Goal: Task Accomplishment & Management: Manage account settings

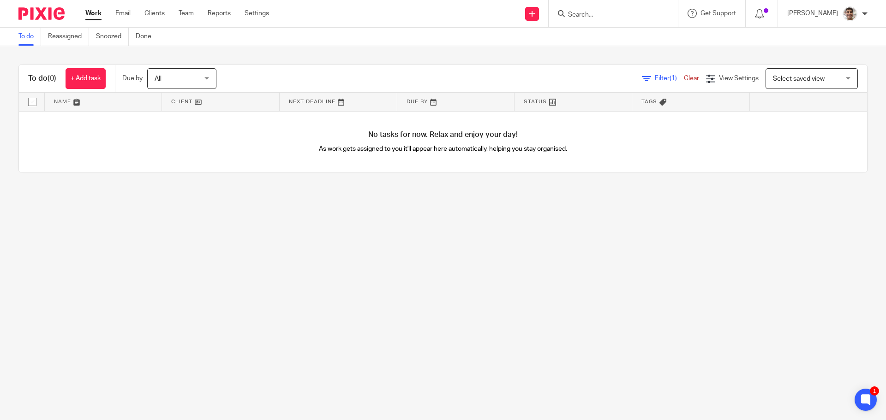
click at [409, 257] on main "To do Reassigned Snoozed Done To do (0) + Add task Due by All All Today Tomorro…" at bounding box center [443, 210] width 886 height 420
click at [527, 245] on main "To do Reassigned Snoozed Done To do (0) + Add task Due by All All Today Tomorro…" at bounding box center [443, 210] width 886 height 420
click at [625, 16] on input "Search" at bounding box center [608, 15] width 83 height 8
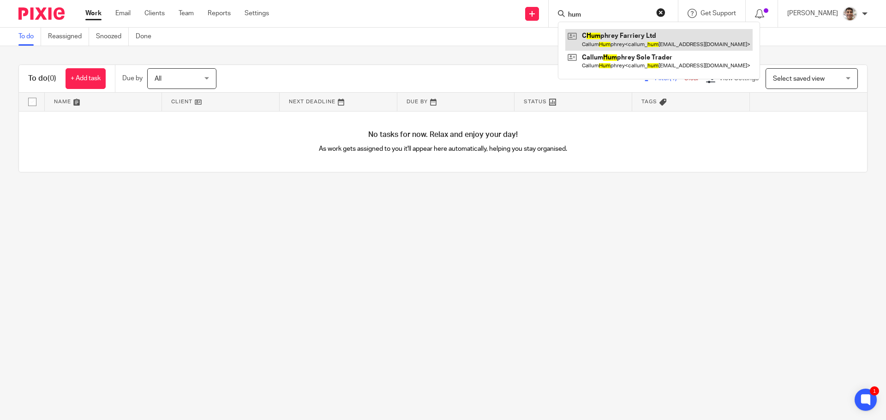
type input "hum"
click at [645, 38] on link at bounding box center [658, 39] width 187 height 21
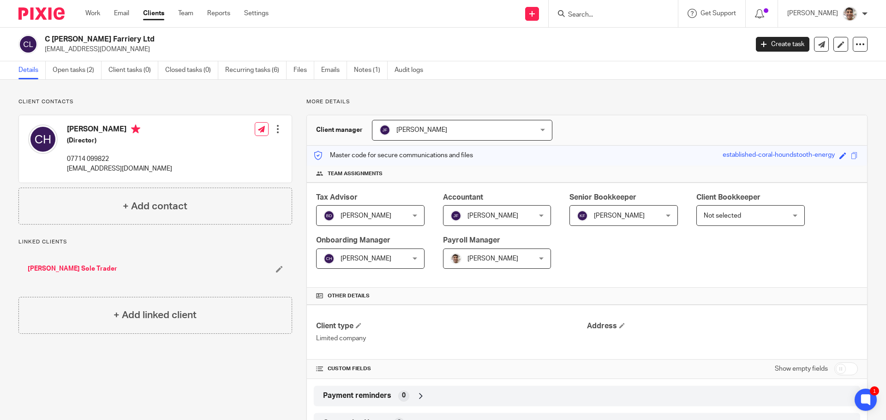
click at [673, 103] on p "More details" at bounding box center [586, 101] width 561 height 7
click at [708, 90] on div "Client contacts [PERSON_NAME] (Director) 07714 099822 [EMAIL_ADDRESS][DOMAIN_NA…" at bounding box center [443, 341] width 886 height 522
click at [574, 91] on div "Client contacts [PERSON_NAME] (Director) 07714 099822 [EMAIL_ADDRESS][DOMAIN_NA…" at bounding box center [443, 341] width 886 height 522
click at [591, 89] on div "Client contacts Callum Humphrey (Director) 07714 099822 callum_humphrey@hotmail…" at bounding box center [443, 341] width 886 height 522
click at [73, 72] on link "Open tasks (2)" at bounding box center [77, 70] width 49 height 18
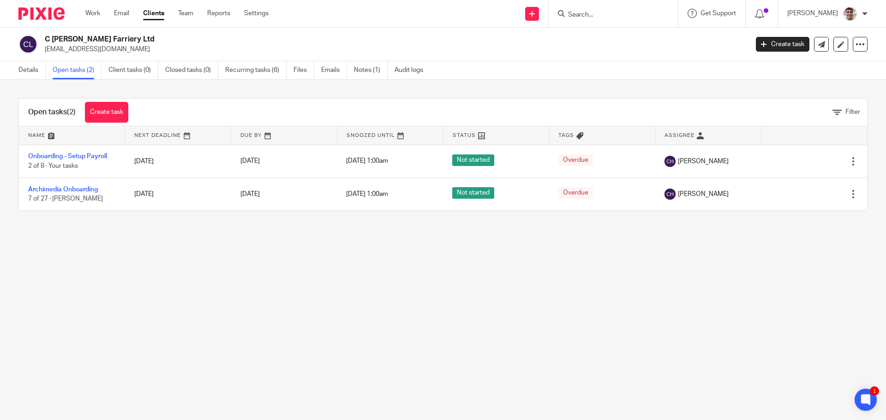
click at [250, 320] on main "C Humphrey Farriery Ltd callum_humphrey@hotmail.co.uk Create task Update from C…" at bounding box center [443, 210] width 886 height 420
click at [299, 265] on main "C Humphrey Farriery Ltd callum_humphrey@hotmail.co.uk Create task Update from C…" at bounding box center [443, 210] width 886 height 420
click at [196, 302] on main "C Humphrey Farriery Ltd callum_humphrey@hotmail.co.uk Create task Update from C…" at bounding box center [443, 210] width 886 height 420
click at [236, 269] on main "C Humphrey Farriery Ltd callum_humphrey@hotmail.co.uk Create task Update from C…" at bounding box center [443, 210] width 886 height 420
click at [212, 293] on main "C Humphrey Farriery Ltd callum_humphrey@hotmail.co.uk Create task Update from C…" at bounding box center [443, 210] width 886 height 420
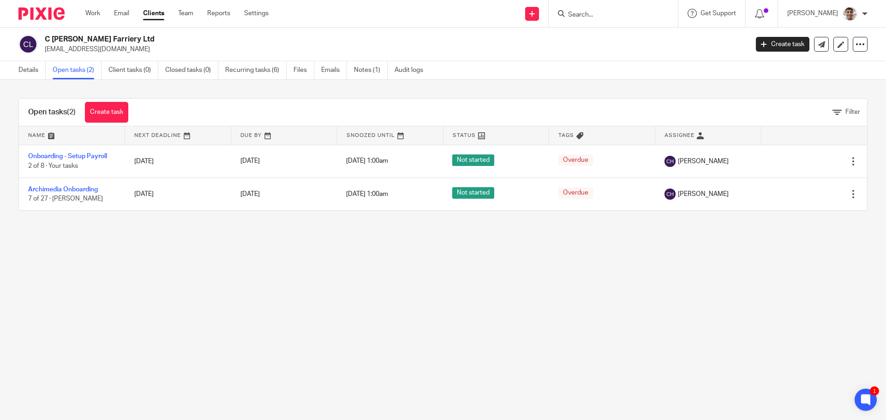
click at [248, 282] on main "C Humphrey Farriery Ltd callum_humphrey@hotmail.co.uk Create task Update from C…" at bounding box center [443, 210] width 886 height 420
click at [203, 372] on main "C Humphrey Farriery Ltd callum_humphrey@hotmail.co.uk Create task Update from C…" at bounding box center [443, 210] width 886 height 420
click at [244, 330] on main "C Humphrey Farriery Ltd callum_humphrey@hotmail.co.uk Create task Update from C…" at bounding box center [443, 210] width 886 height 420
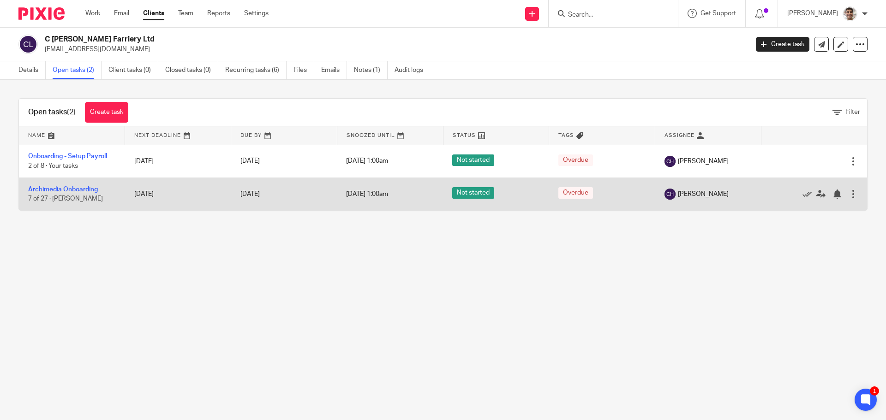
click at [65, 191] on link "Archimedia Onboarding" at bounding box center [63, 189] width 70 height 6
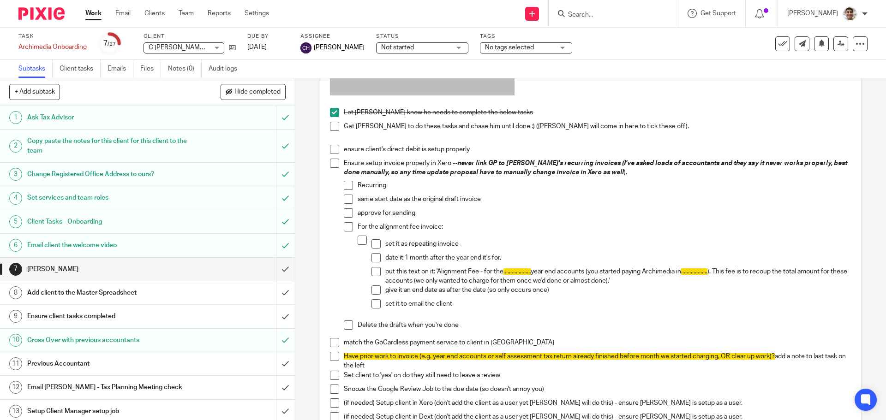
scroll to position [185, 0]
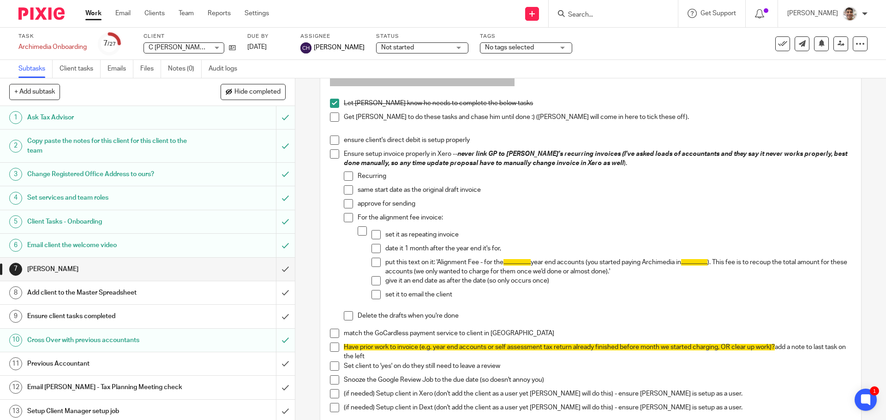
click at [333, 117] on span at bounding box center [334, 117] width 9 height 9
click at [333, 142] on span at bounding box center [334, 140] width 9 height 9
drag, startPoint x: 232, startPoint y: 48, endPoint x: 205, endPoint y: 11, distance: 46.3
click at [232, 48] on icon at bounding box center [232, 47] width 7 height 7
click at [331, 155] on span at bounding box center [334, 153] width 9 height 9
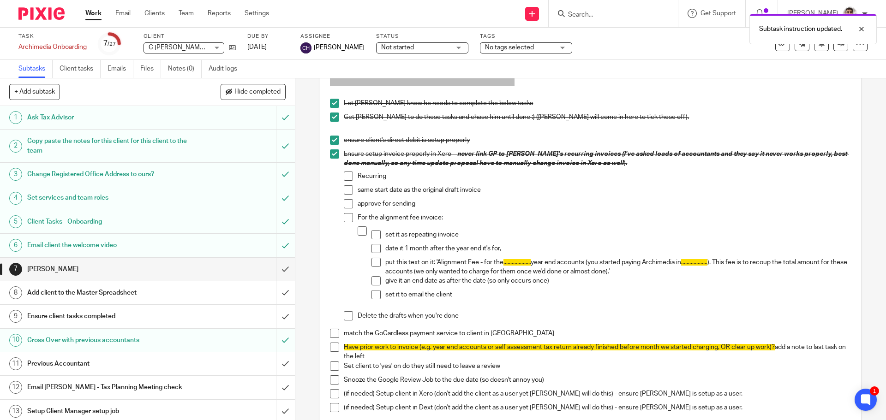
drag, startPoint x: 348, startPoint y: 178, endPoint x: 348, endPoint y: 199, distance: 20.8
click at [348, 178] on span at bounding box center [348, 176] width 9 height 9
click at [347, 193] on span at bounding box center [348, 189] width 9 height 9
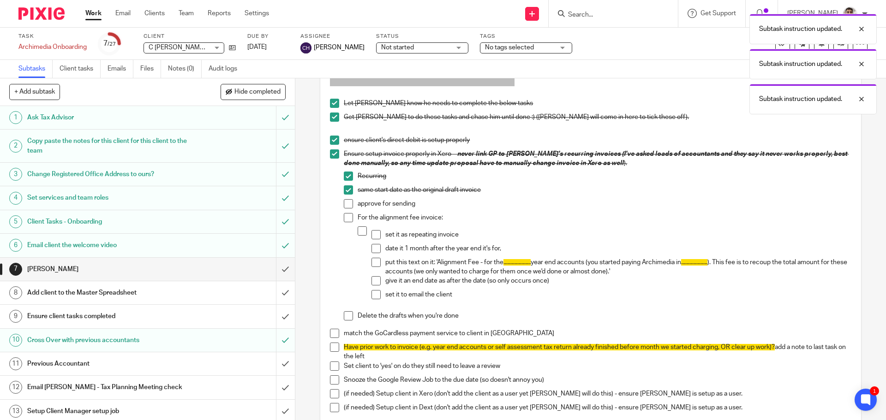
click at [346, 204] on span at bounding box center [348, 203] width 9 height 9
click at [344, 220] on span at bounding box center [348, 217] width 9 height 9
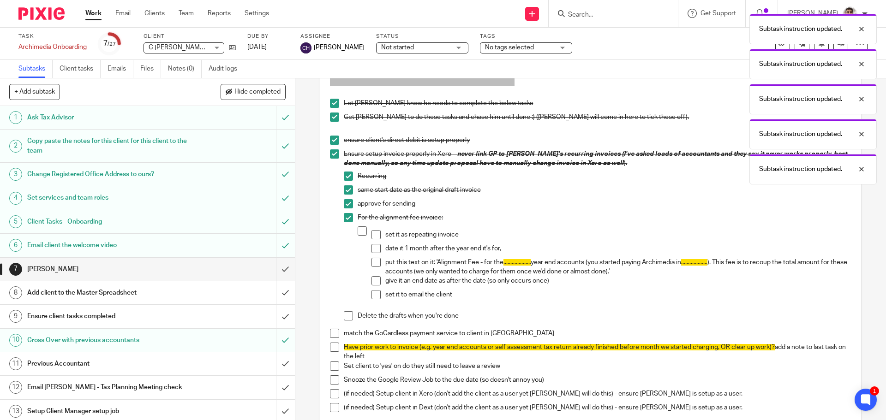
click at [360, 234] on span at bounding box center [362, 231] width 9 height 9
click at [371, 236] on span at bounding box center [375, 234] width 9 height 9
click at [372, 251] on span at bounding box center [375, 248] width 9 height 9
click at [372, 263] on span at bounding box center [375, 262] width 9 height 9
click at [373, 281] on span at bounding box center [375, 280] width 9 height 9
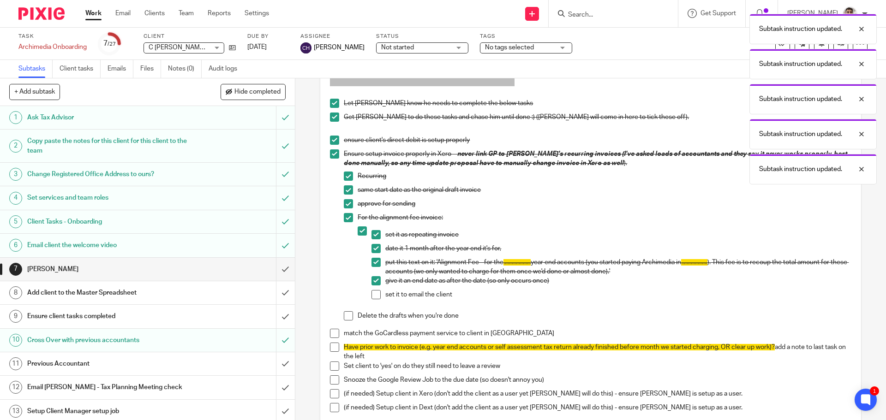
click at [375, 296] on span at bounding box center [375, 294] width 9 height 9
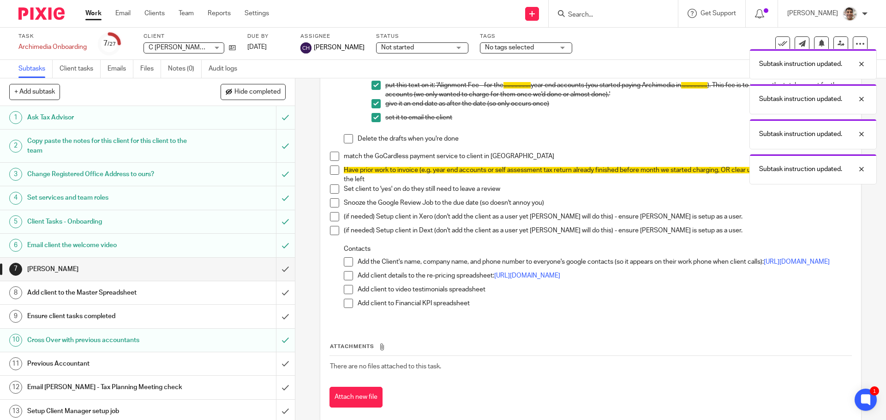
scroll to position [369, 0]
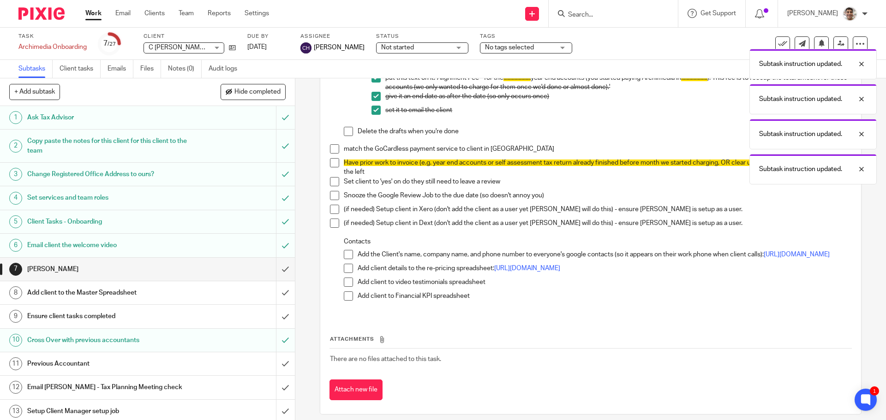
click at [346, 128] on span at bounding box center [348, 131] width 9 height 9
click at [330, 149] on span at bounding box center [334, 148] width 9 height 9
click at [330, 165] on span at bounding box center [334, 162] width 9 height 9
click at [333, 182] on span at bounding box center [334, 181] width 9 height 9
click at [333, 195] on span at bounding box center [334, 195] width 9 height 9
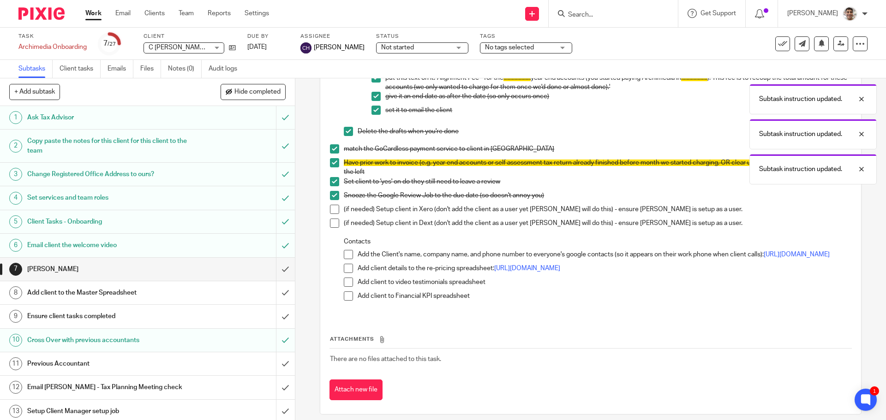
click at [330, 208] on span at bounding box center [334, 209] width 9 height 9
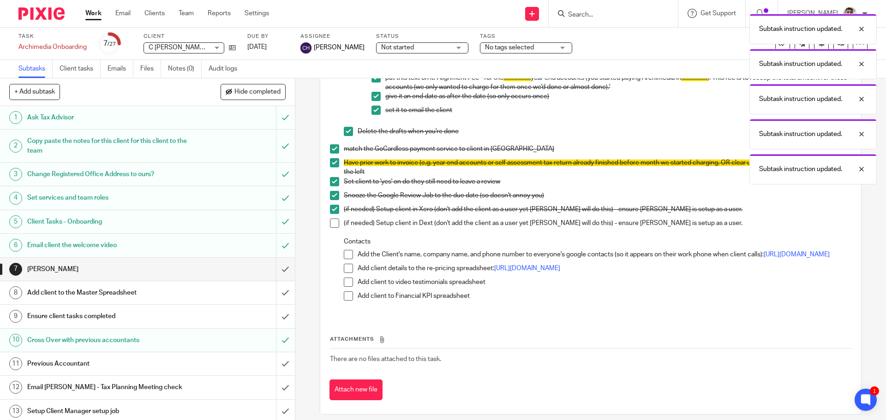
click at [330, 221] on span at bounding box center [334, 223] width 9 height 9
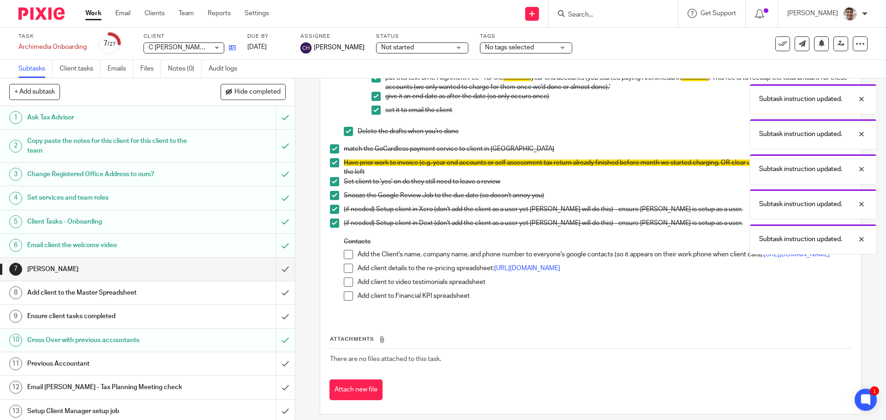
click at [231, 44] on link at bounding box center [230, 47] width 12 height 9
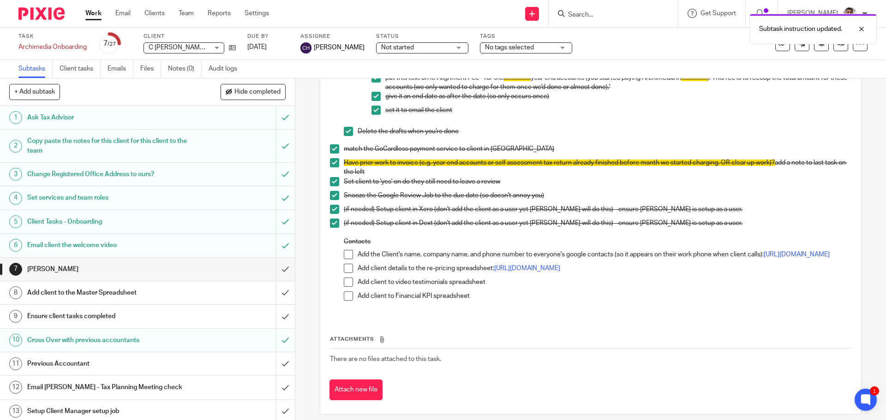
scroll to position [382, 0]
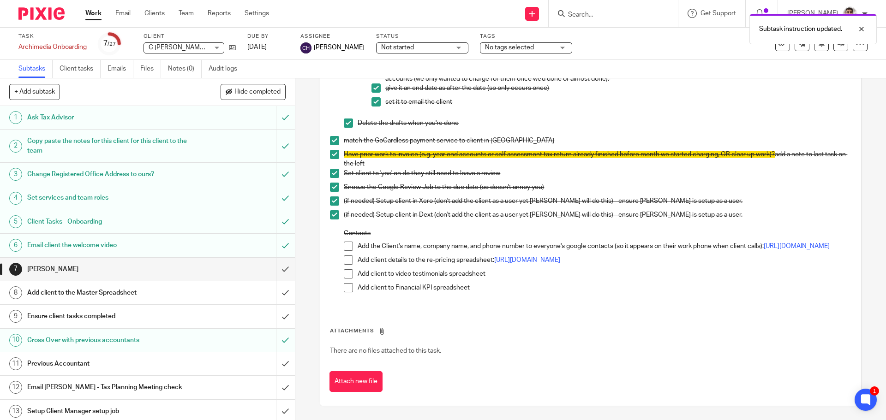
click at [346, 291] on span at bounding box center [348, 287] width 9 height 9
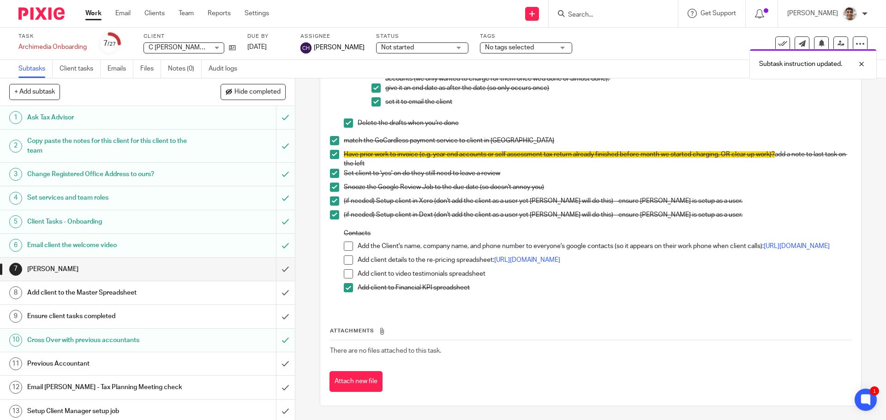
click at [344, 276] on span at bounding box center [348, 273] width 9 height 9
click at [347, 257] on span at bounding box center [348, 260] width 9 height 9
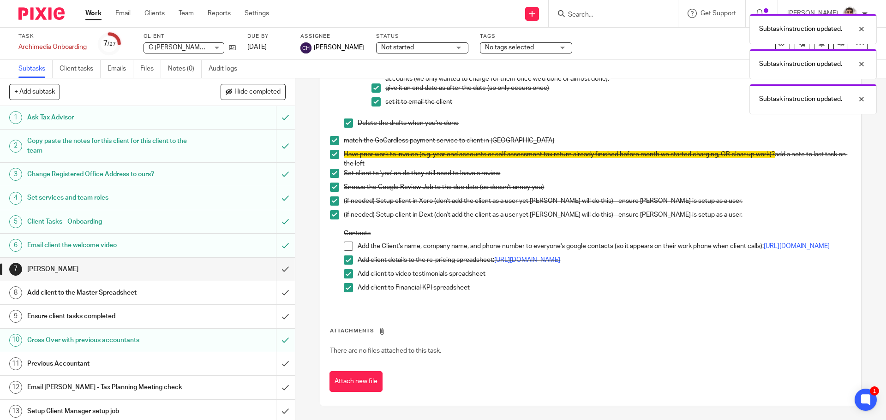
click at [347, 242] on span at bounding box center [348, 246] width 9 height 9
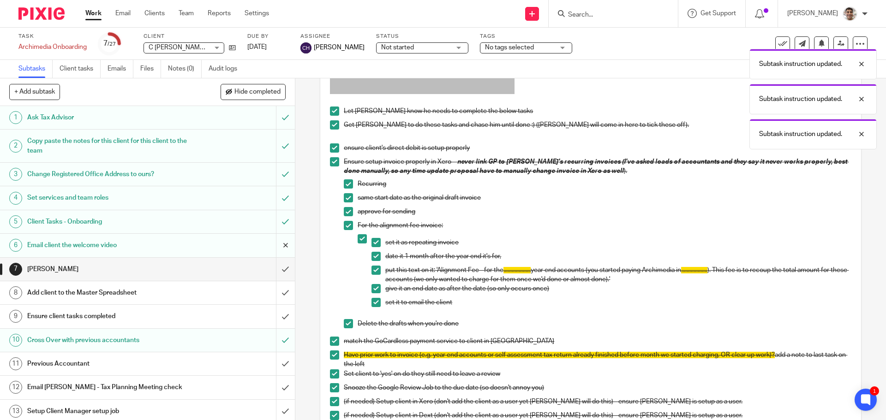
scroll to position [197, 0]
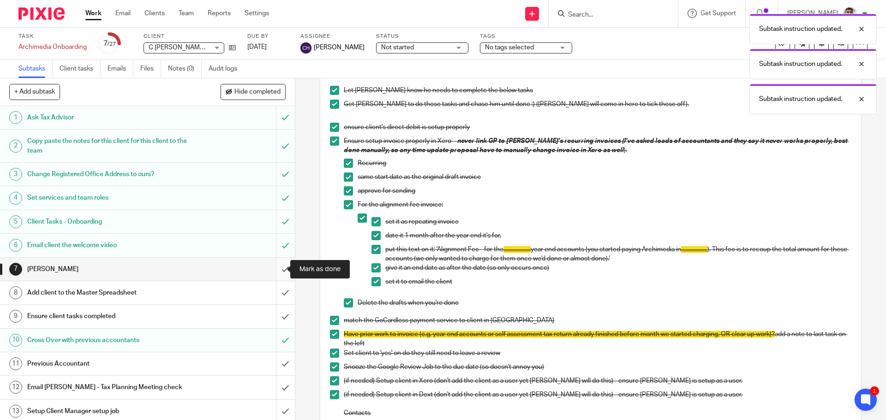
click at [273, 269] on input "submit" at bounding box center [147, 269] width 295 height 23
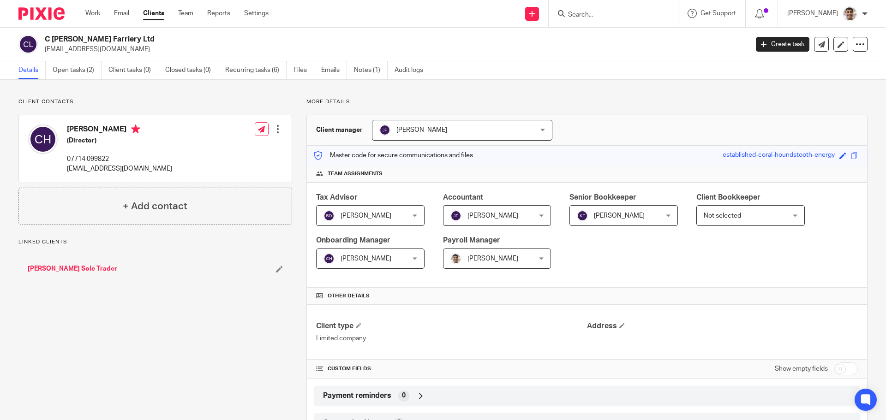
click at [97, 267] on link "[PERSON_NAME] Sole Trader" at bounding box center [73, 268] width 90 height 9
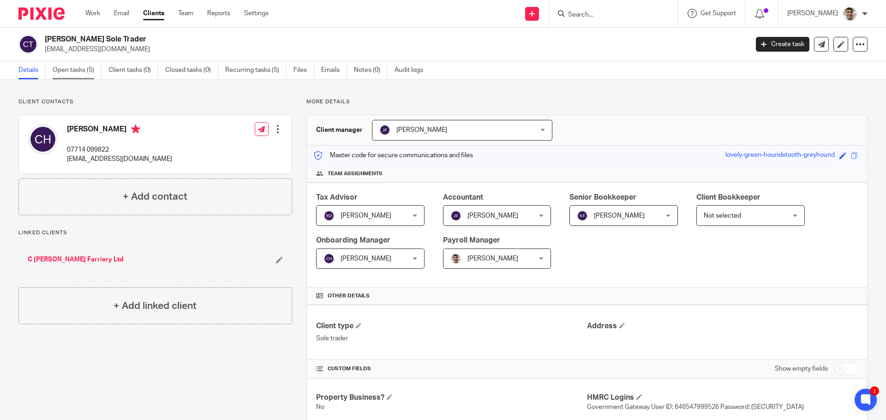
click at [84, 70] on link "Open tasks (5)" at bounding box center [77, 70] width 49 height 18
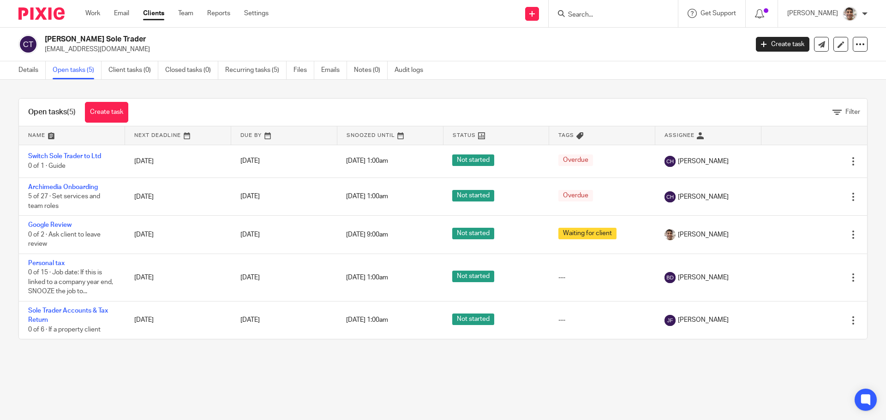
click at [0, 210] on div "Open tasks (5) Create task Filter Name Next Deadline Due By Snoozed Until Statu…" at bounding box center [443, 219] width 886 height 278
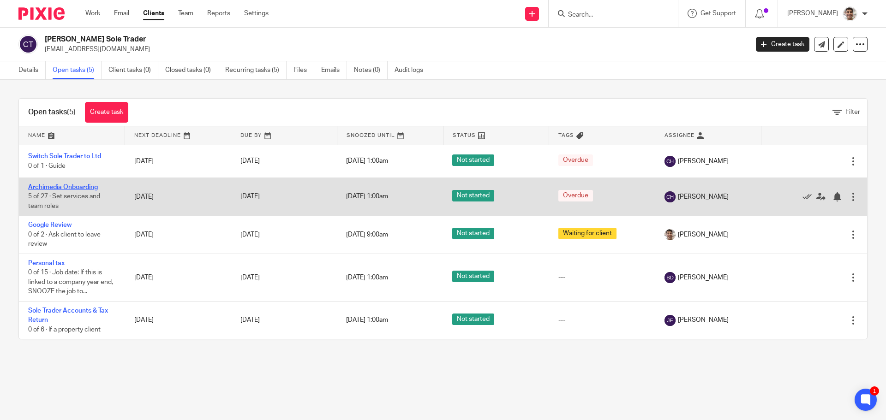
click at [72, 184] on link "Archimedia Onboarding" at bounding box center [63, 187] width 70 height 6
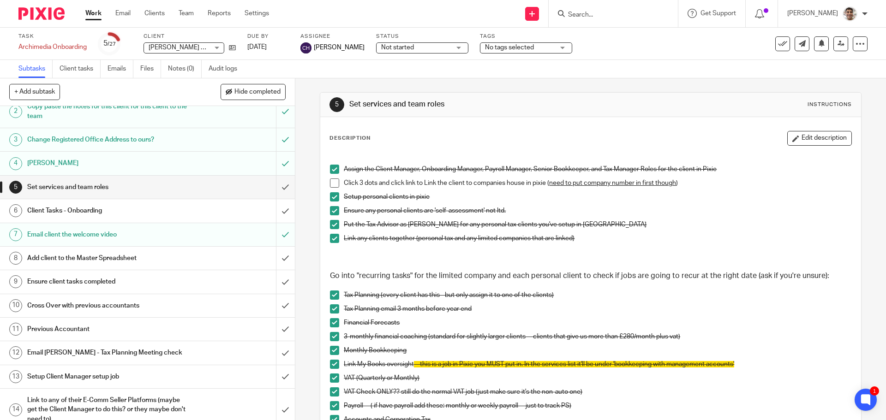
scroll to position [61, 0]
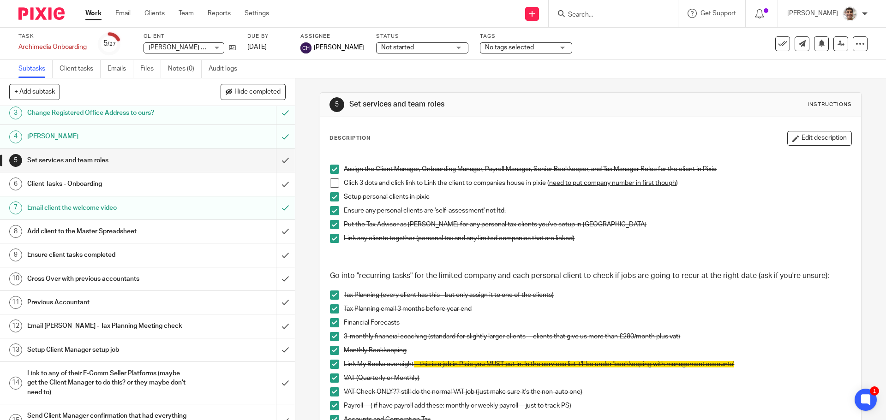
click at [159, 183] on h1 "Client Tasks - Onboarding" at bounding box center [107, 184] width 160 height 14
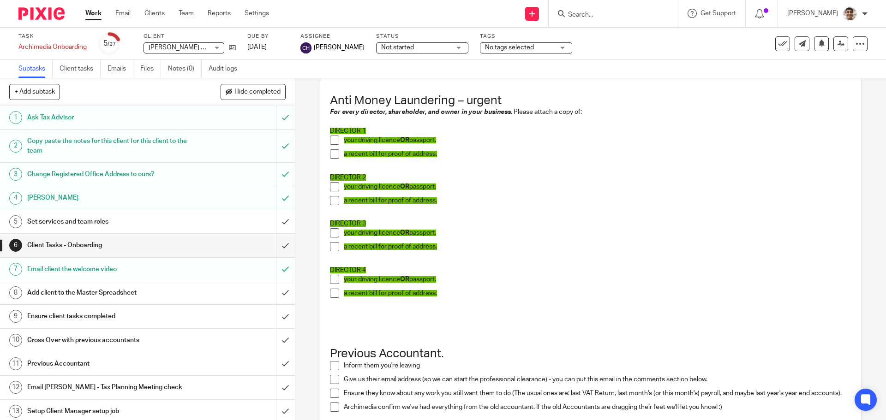
scroll to position [615, 0]
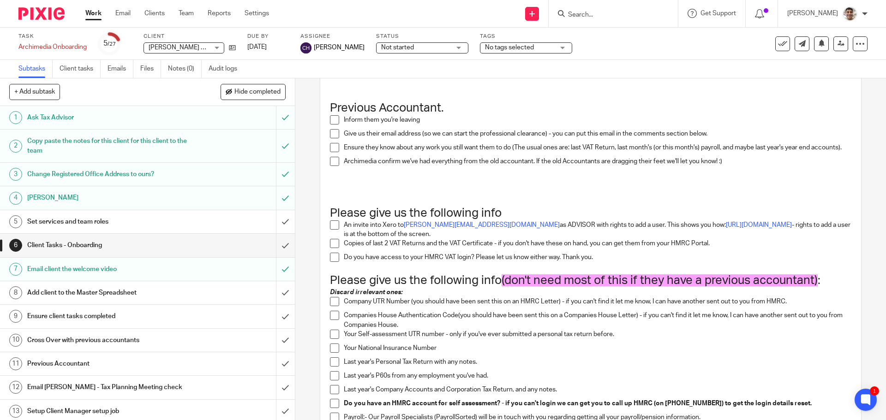
click at [86, 270] on h1 "Email client the welcome video" at bounding box center [107, 270] width 160 height 14
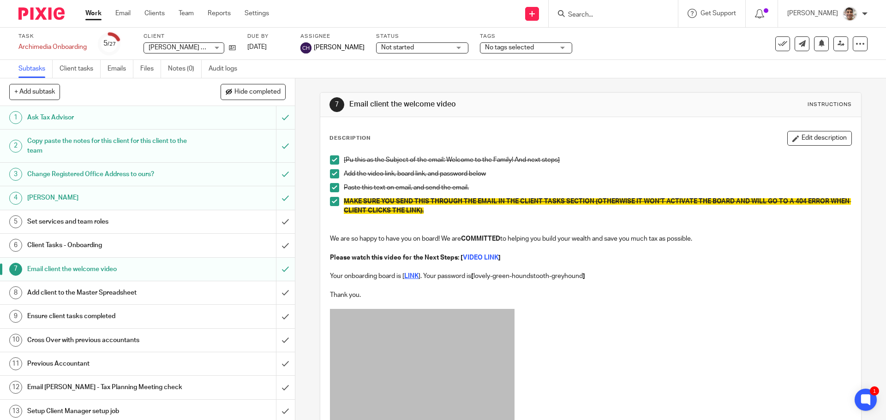
click at [102, 201] on h1 "[PERSON_NAME]" at bounding box center [107, 198] width 160 height 14
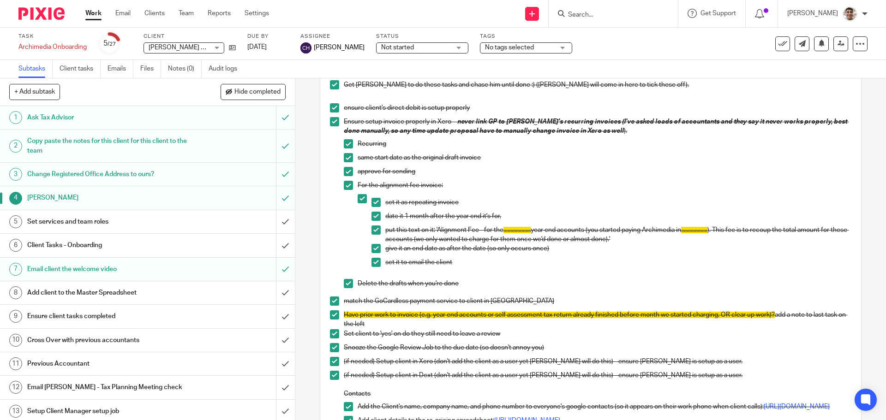
scroll to position [308, 0]
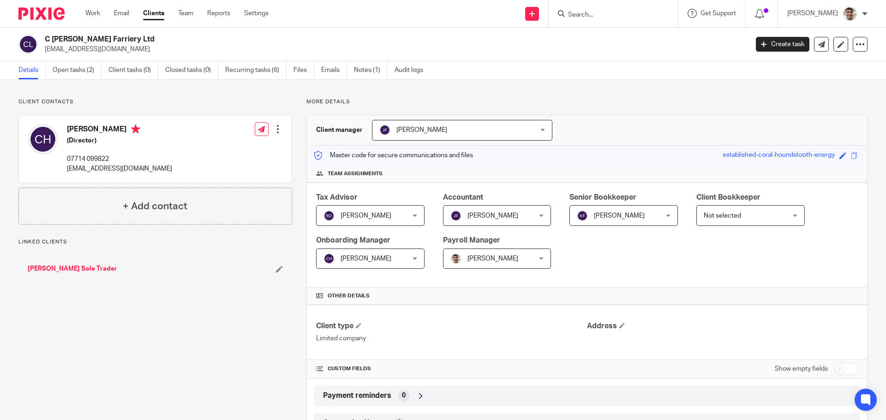
click at [87, 270] on link "[PERSON_NAME] Sole Trader" at bounding box center [73, 268] width 90 height 9
click at [87, 75] on link "Open tasks (2)" at bounding box center [77, 70] width 49 height 18
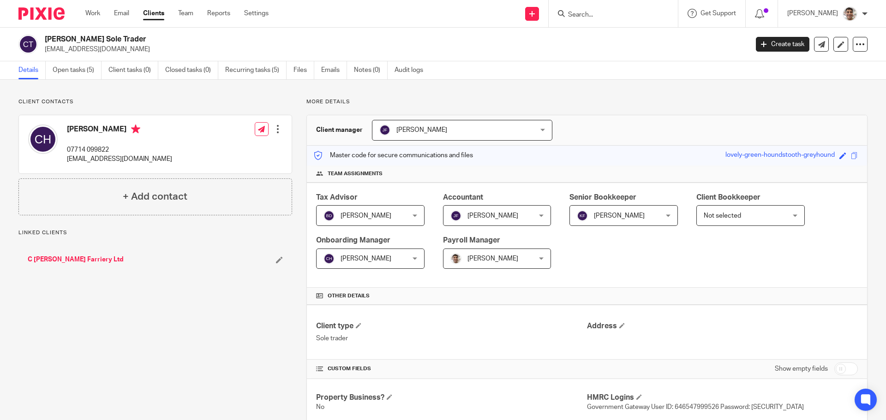
click at [89, 72] on link "Open tasks (5)" at bounding box center [77, 70] width 49 height 18
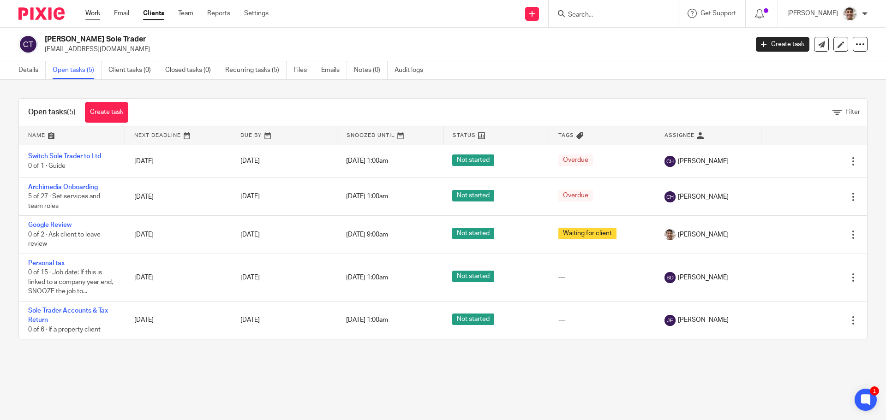
click at [86, 15] on link "Work" at bounding box center [92, 13] width 15 height 9
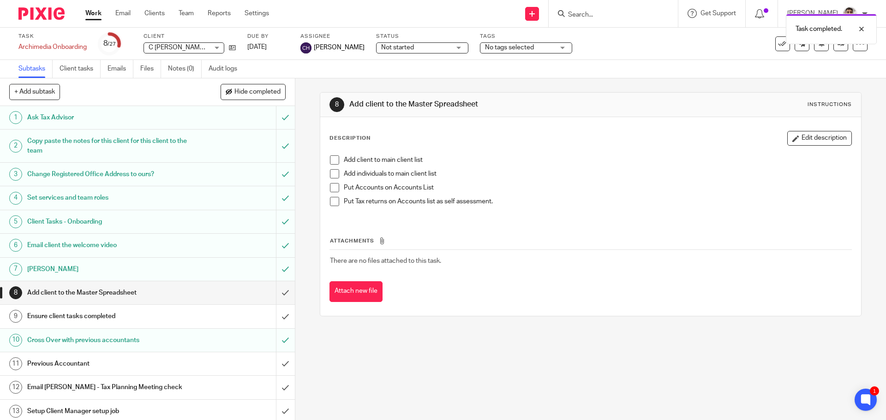
click at [669, 284] on div "Attach new file" at bounding box center [590, 291] width 522 height 21
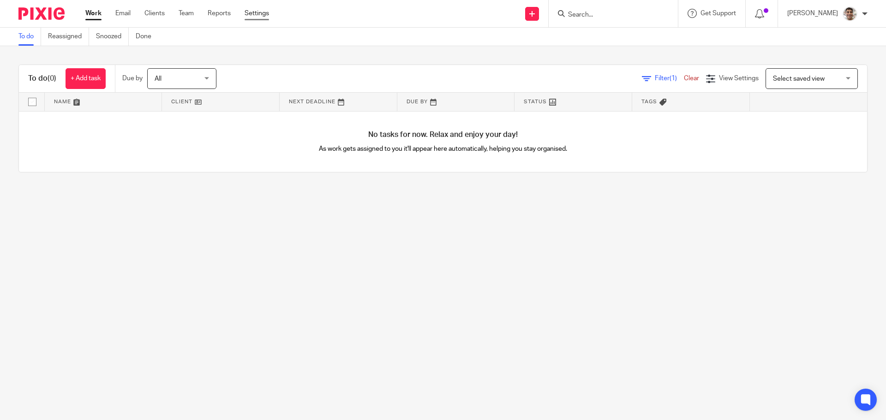
click at [251, 12] on link "Settings" at bounding box center [257, 13] width 24 height 9
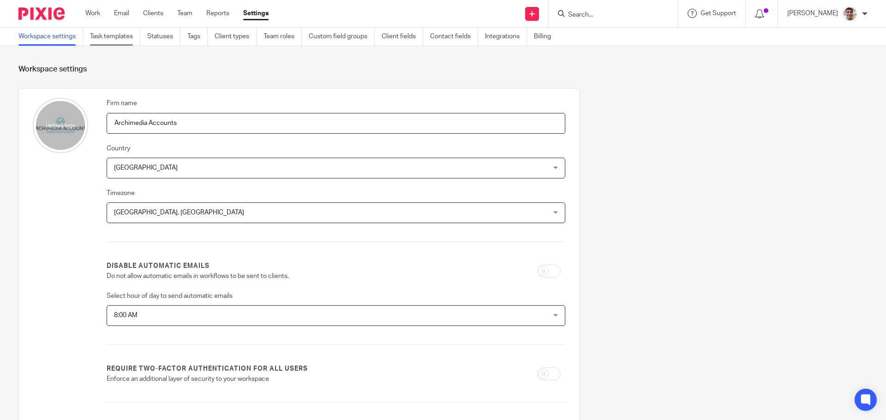
click at [123, 37] on link "Task templates" at bounding box center [115, 37] width 50 height 18
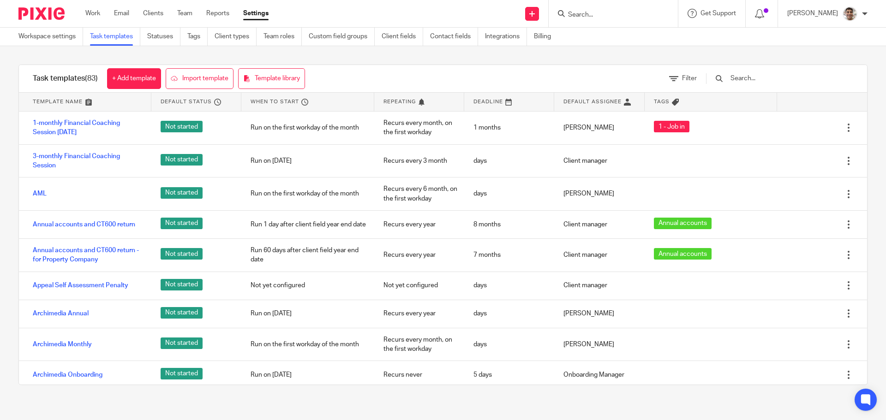
click at [788, 81] on input "text" at bounding box center [783, 78] width 108 height 10
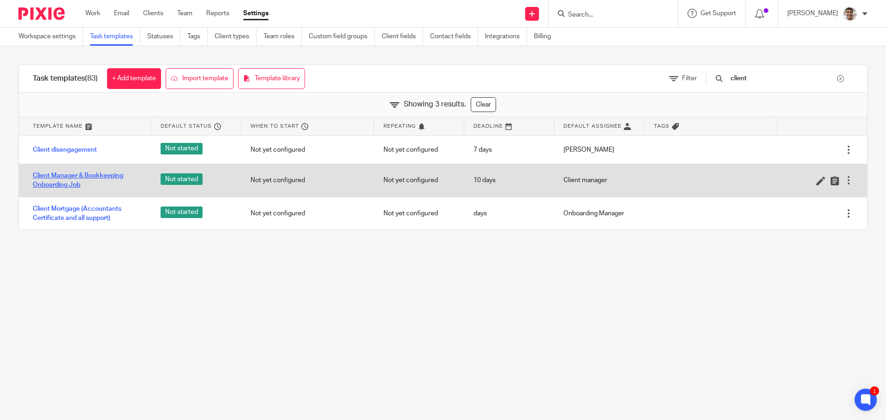
type input "client"
click at [87, 173] on link "Client Manager & Bookkeeping Onboarding Job" at bounding box center [87, 180] width 109 height 19
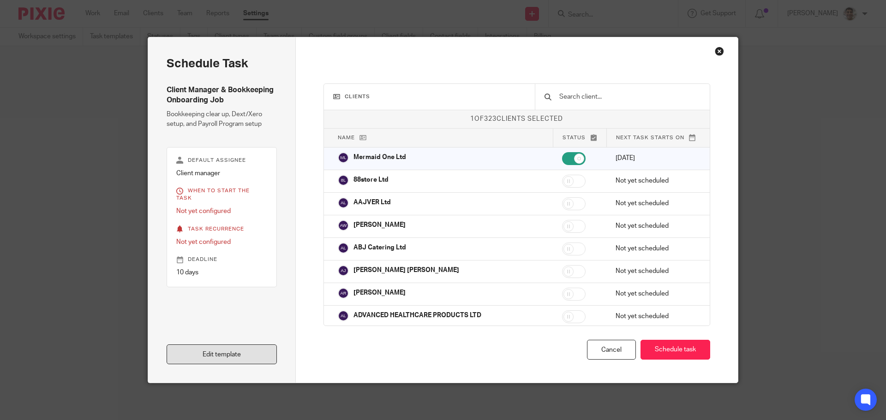
click at [218, 358] on link "Edit template" at bounding box center [222, 355] width 110 height 20
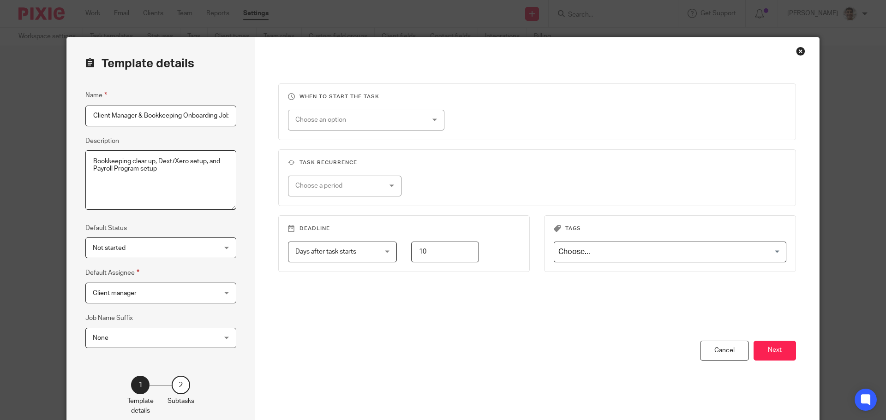
scroll to position [0, 3]
click at [772, 352] on button "Next" at bounding box center [774, 351] width 42 height 20
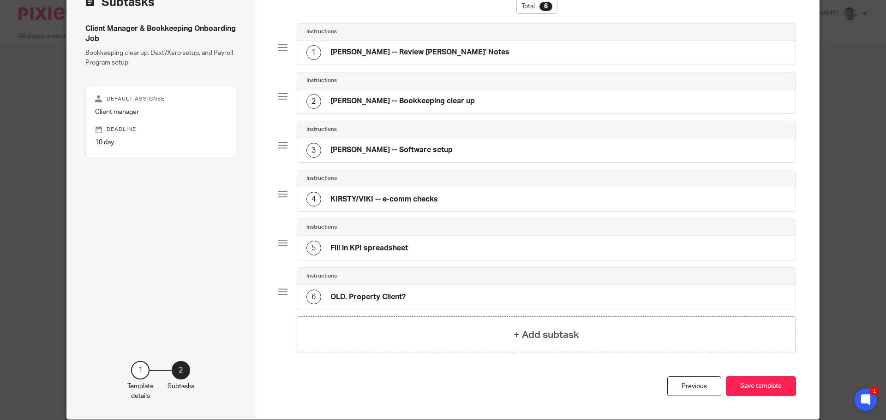
scroll to position [0, 0]
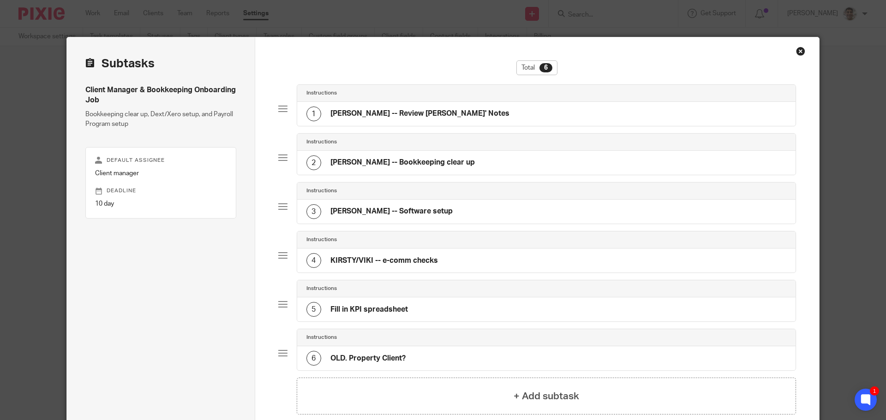
click at [461, 102] on div "Instructions" at bounding box center [546, 93] width 499 height 17
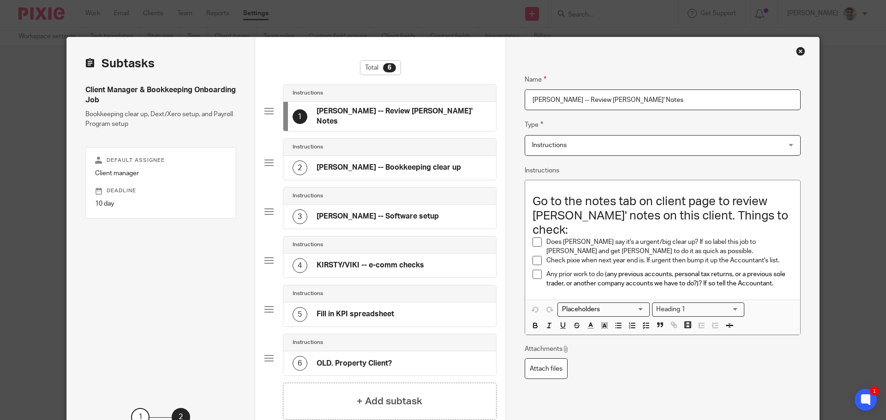
scroll to position [61, 0]
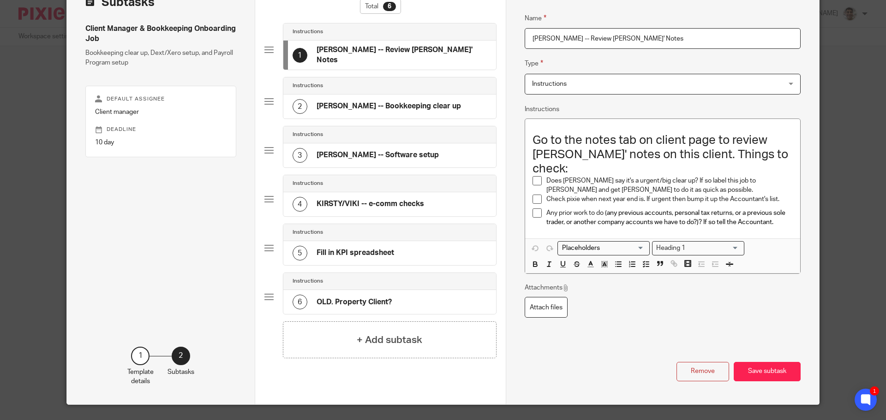
click at [413, 102] on h4 "CHLOE -- Bookkeeping clear up" at bounding box center [389, 107] width 144 height 10
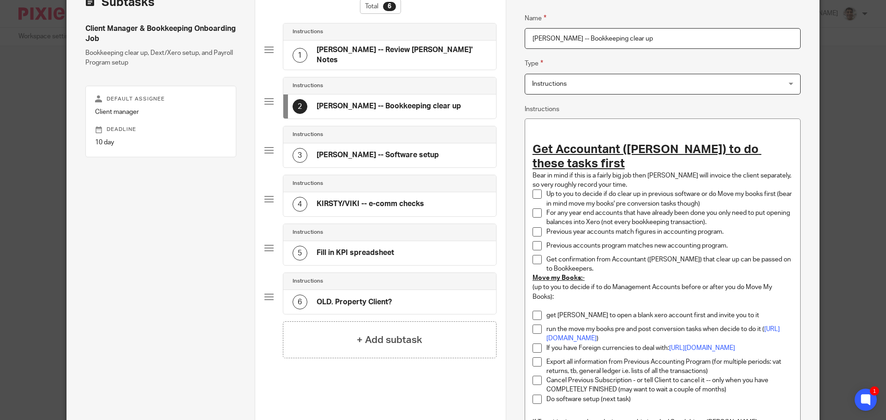
click at [401, 154] on div "3 CHLOE -- Software setup" at bounding box center [389, 155] width 213 height 24
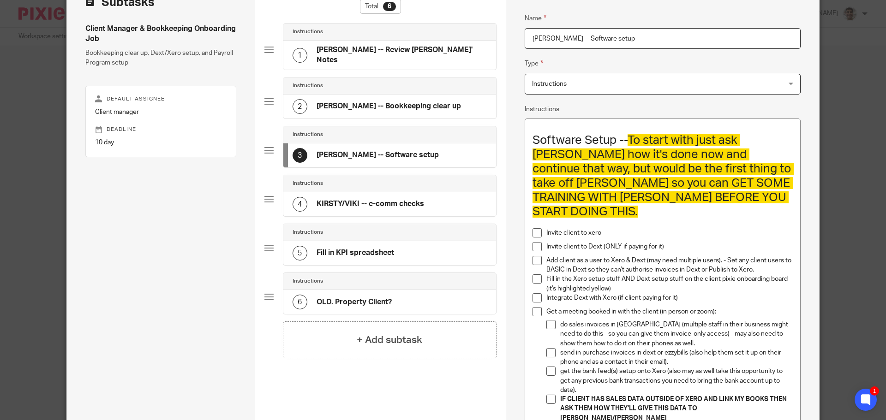
click at [400, 199] on h4 "KIRSTY/VIKI -- e-comm checks" at bounding box center [371, 204] width 108 height 10
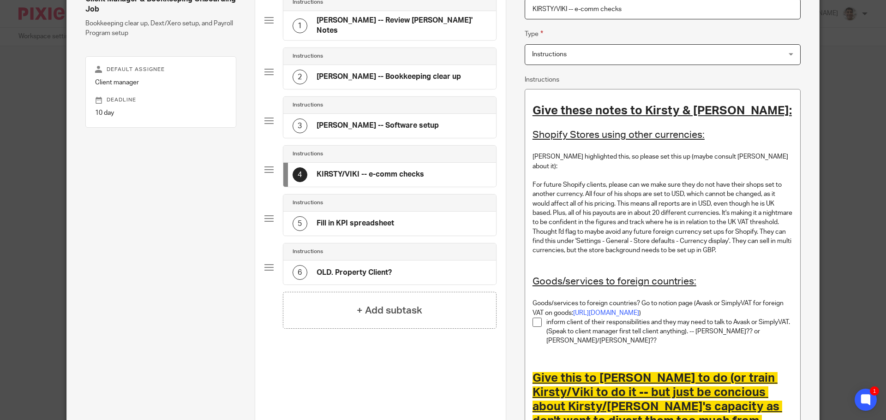
scroll to position [0, 0]
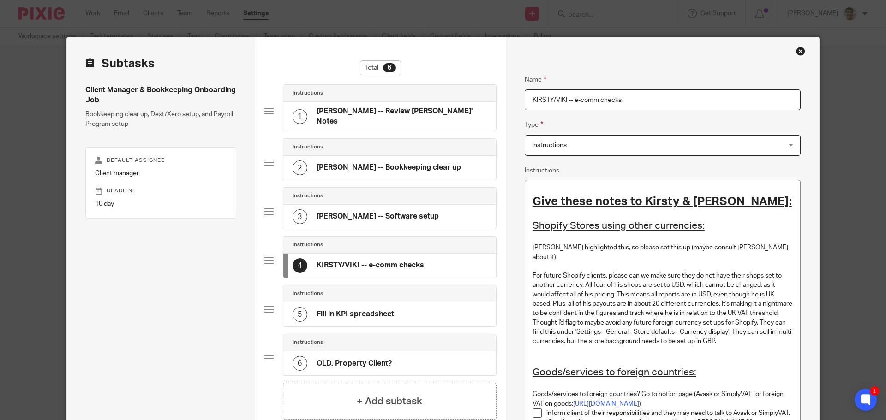
click at [360, 310] on h4 "Fill in KPI spreadsheet" at bounding box center [356, 315] width 78 height 10
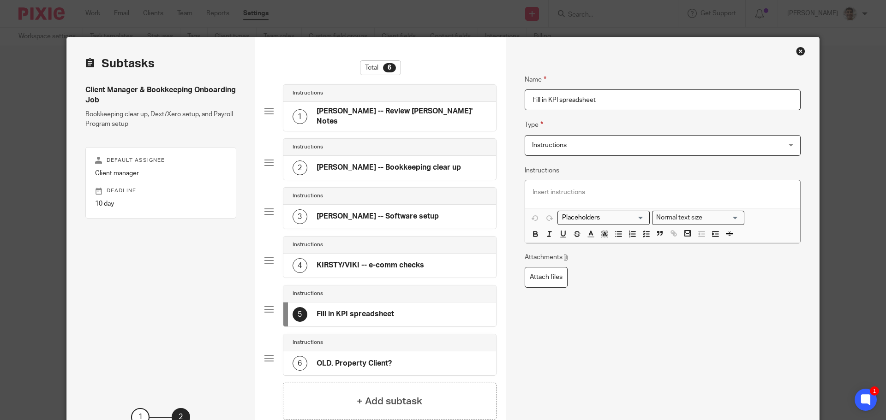
click at [412, 247] on div "Instructions" at bounding box center [389, 245] width 213 height 17
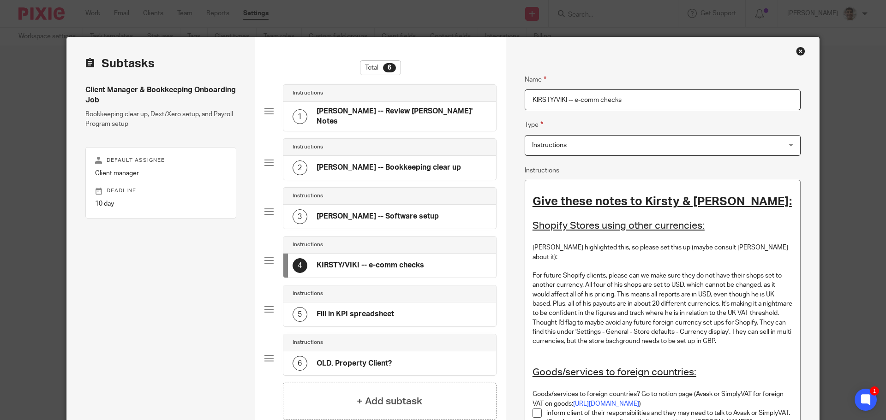
click at [529, 101] on input "KIRSTY/VIKI -- e-comm checks" at bounding box center [663, 100] width 276 height 21
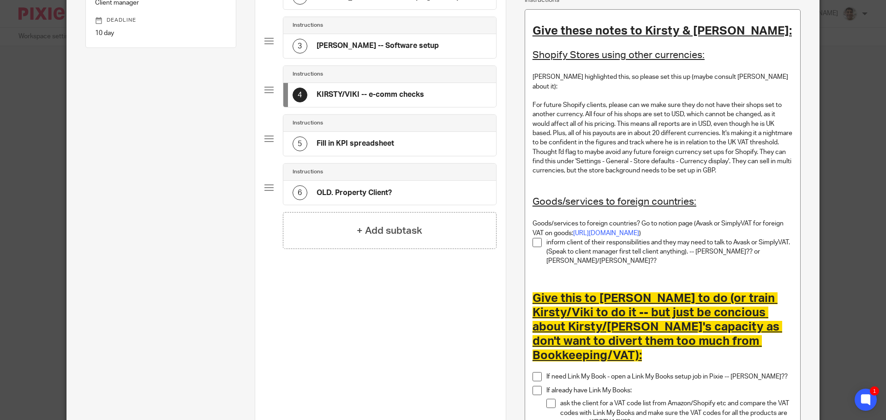
scroll to position [110, 0]
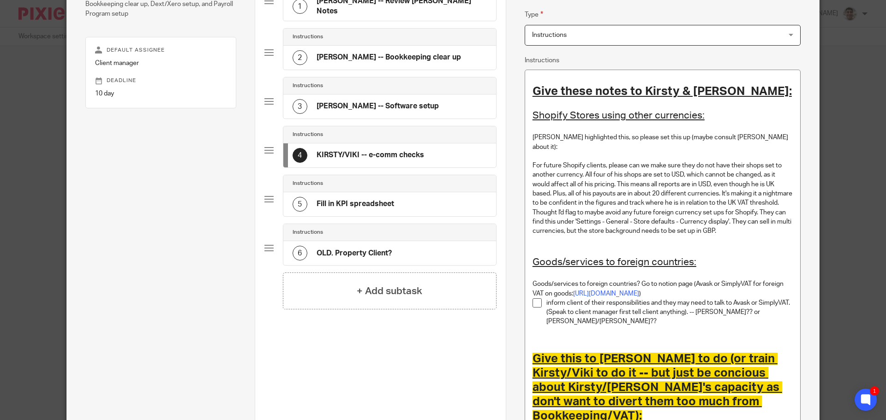
click at [384, 197] on div "5 Fill in KPI spreadsheet" at bounding box center [344, 204] width 102 height 15
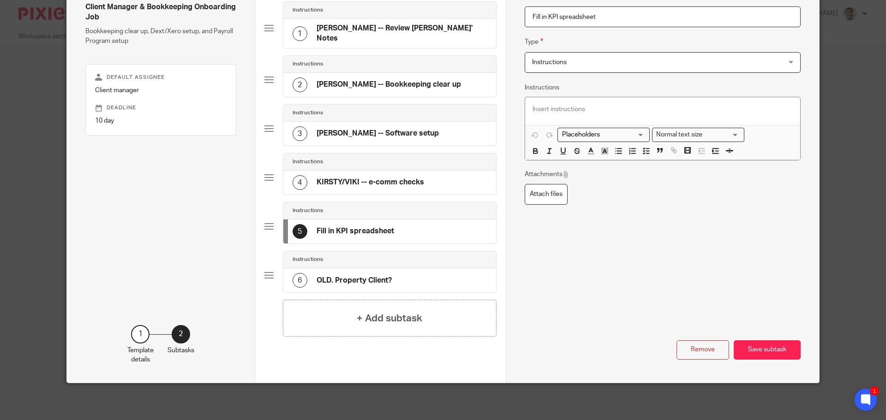
scroll to position [78, 0]
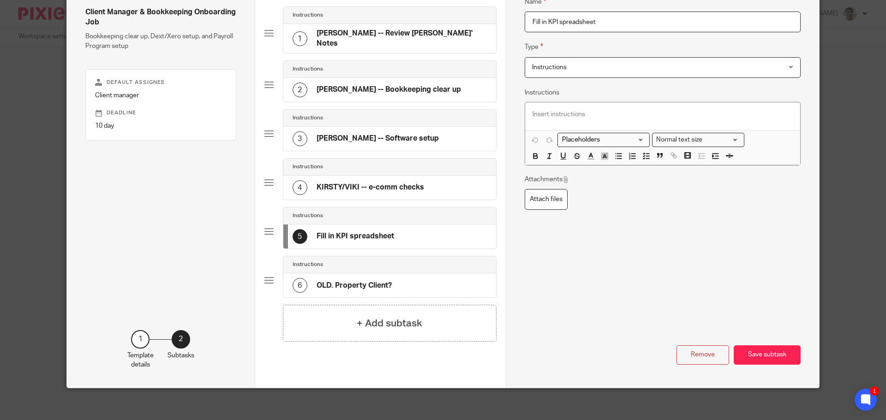
click at [399, 264] on div "Instructions" at bounding box center [389, 265] width 213 height 17
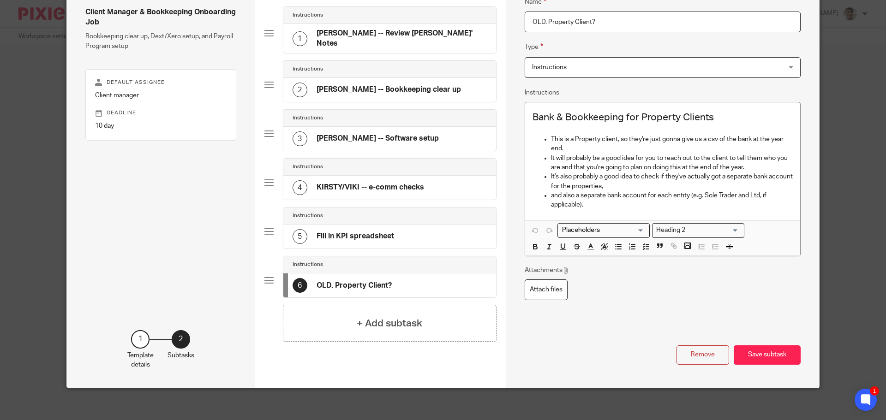
click at [425, 228] on div "5 Fill in KPI spreadsheet" at bounding box center [389, 237] width 213 height 24
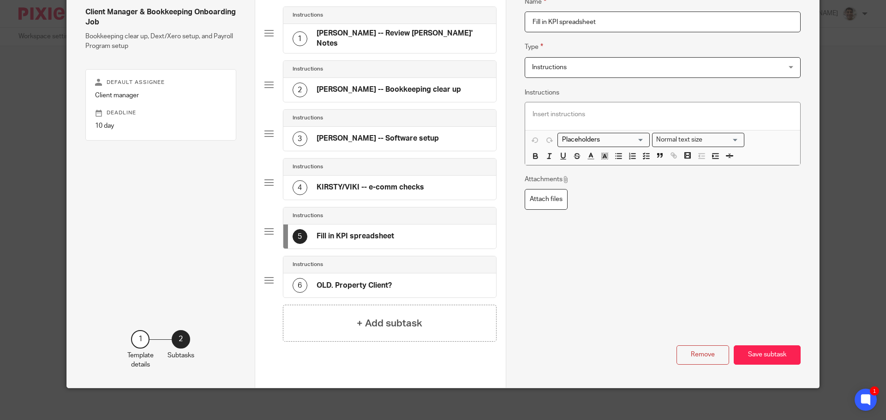
click at [439, 182] on div "4 KIRSTY/VIKI -- e-comm checks" at bounding box center [389, 188] width 213 height 24
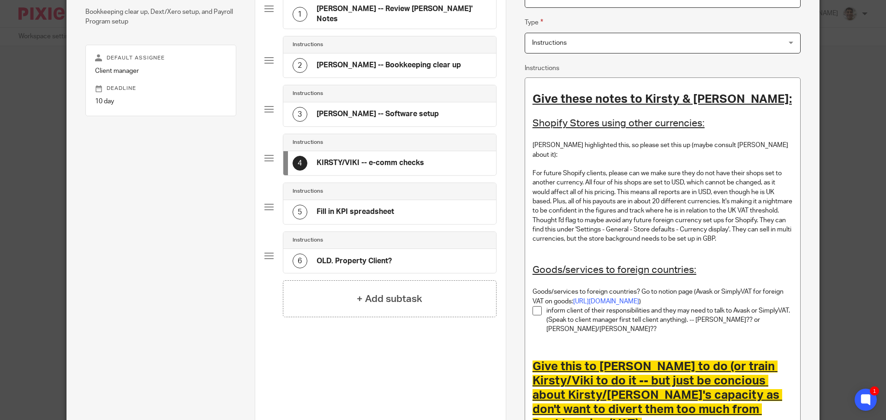
scroll to position [0, 0]
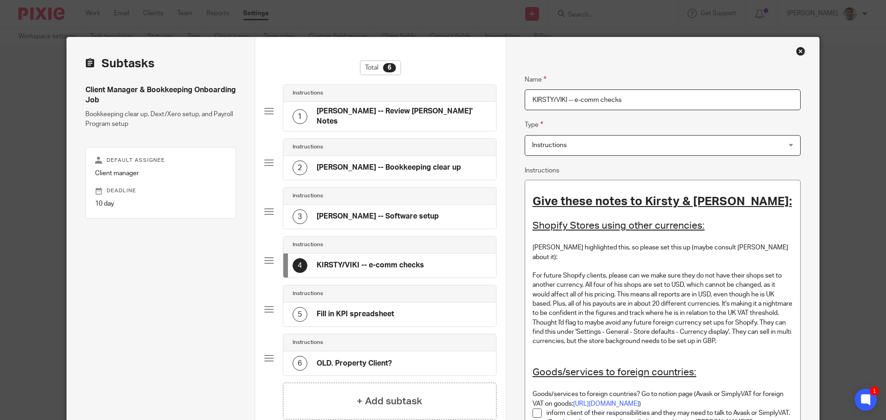
click at [798, 50] on div "Close this dialog window" at bounding box center [800, 51] width 9 height 9
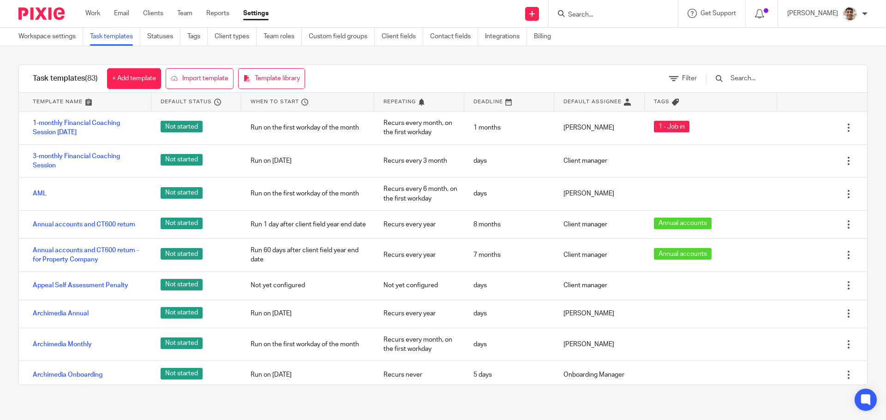
click at [813, 83] on input "text" at bounding box center [783, 78] width 108 height 10
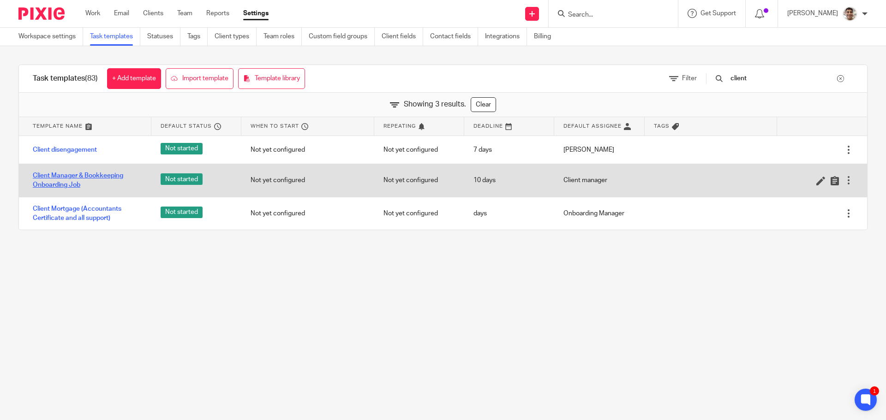
type input "client"
drag, startPoint x: 75, startPoint y: 173, endPoint x: 206, endPoint y: 177, distance: 131.1
click at [75, 173] on link "Client Manager & Bookkeeping Onboarding Job" at bounding box center [87, 180] width 109 height 19
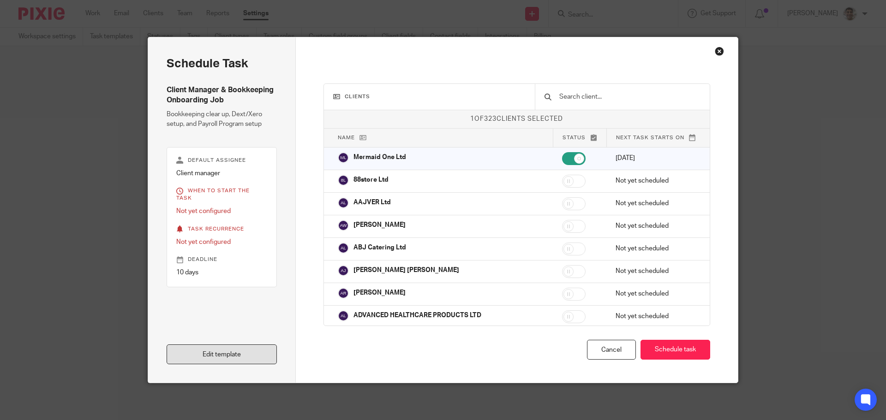
click at [222, 358] on link "Edit template" at bounding box center [222, 355] width 110 height 20
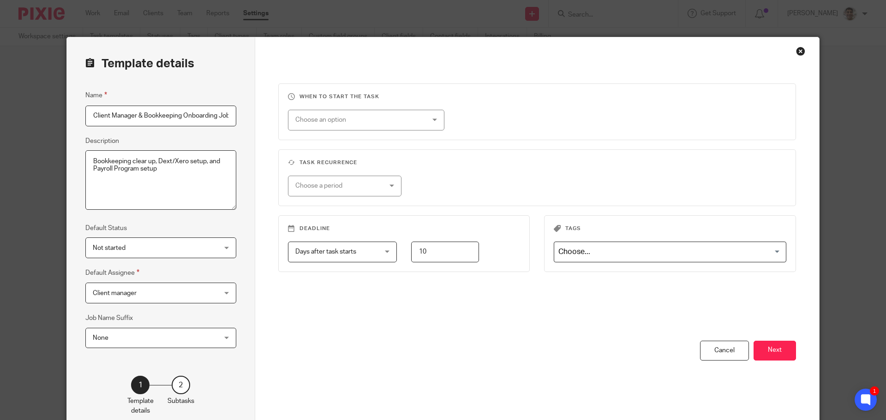
click at [796, 47] on div "Close this dialog window" at bounding box center [800, 51] width 9 height 9
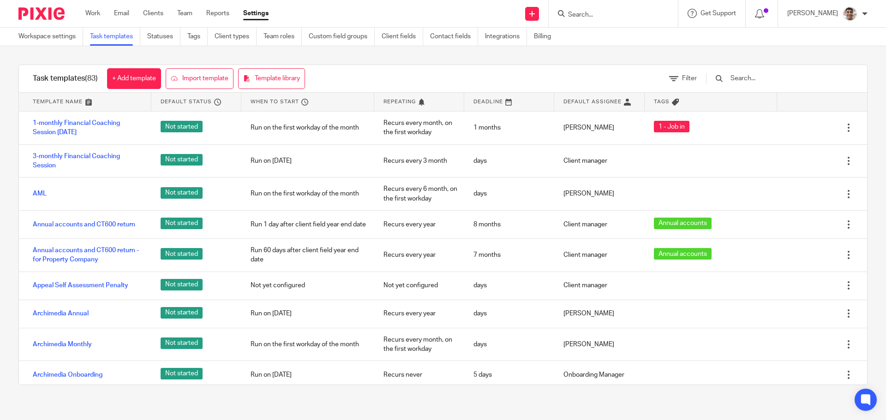
click at [604, 14] on input "Search" at bounding box center [608, 15] width 83 height 8
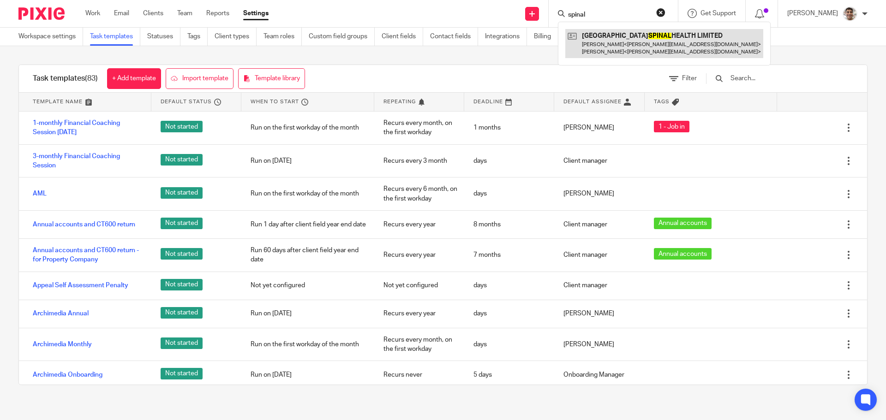
type input "spinal"
click at [631, 43] on link at bounding box center [664, 43] width 198 height 29
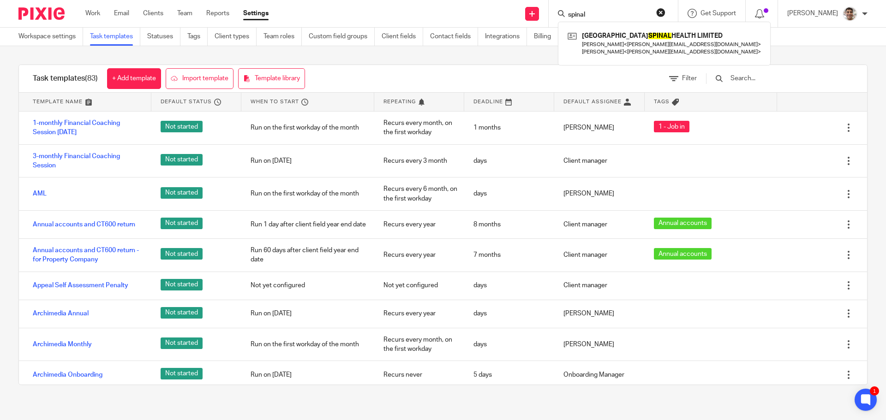
drag, startPoint x: 380, startPoint y: 64, endPoint x: 392, endPoint y: 53, distance: 16.0
click at [380, 64] on div "Task templates (83) + Add template Import template Template library Filter Temp…" at bounding box center [443, 225] width 886 height 358
click at [392, 53] on div "Task templates (83) + Add template Import template Template library Filter Temp…" at bounding box center [443, 225] width 886 height 358
click at [792, 78] on input "text" at bounding box center [783, 78] width 108 height 10
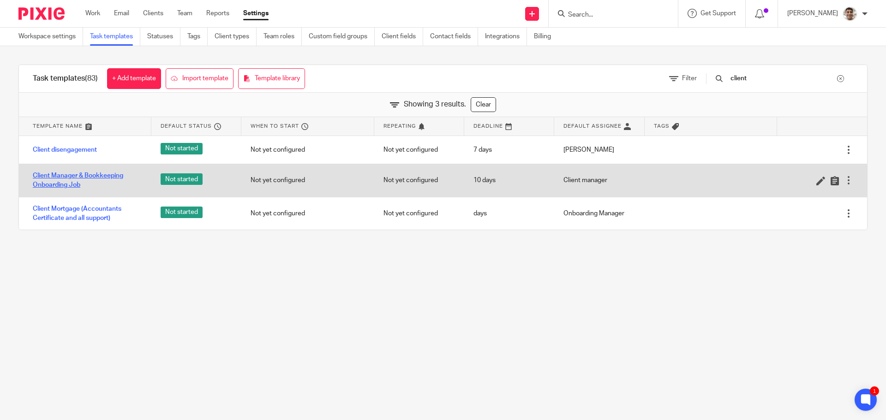
type input "client"
click at [49, 175] on link "Client Manager & Bookkeeping Onboarding Job" at bounding box center [87, 180] width 109 height 19
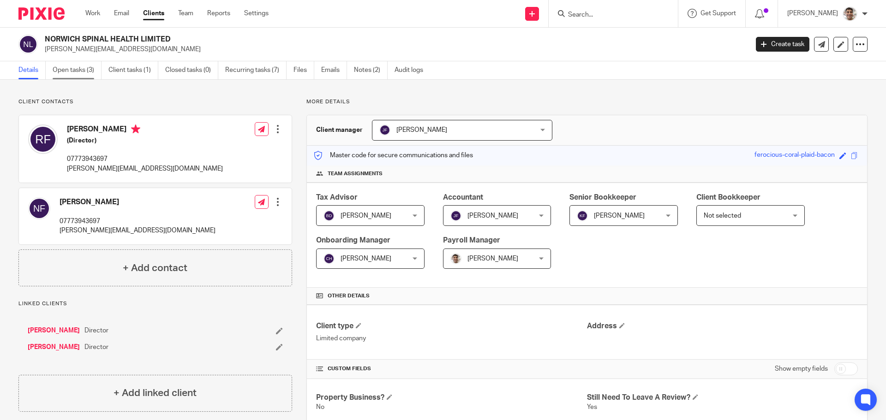
click at [77, 66] on link "Open tasks (3)" at bounding box center [77, 70] width 49 height 18
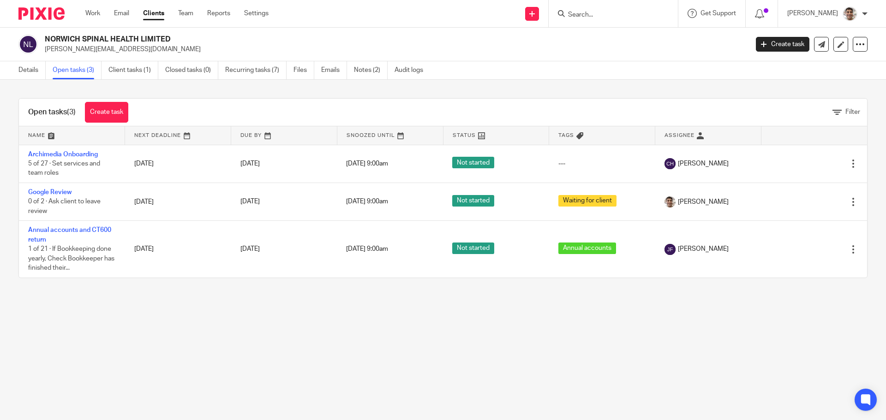
click at [0, 215] on div "Open tasks (3) Create task Filter Name Next Deadline Due By Snoozed Until Statu…" at bounding box center [443, 188] width 886 height 217
click at [0, 252] on div "Open tasks (3) Create task Filter Name Next Deadline Due By Snoozed Until Statu…" at bounding box center [443, 188] width 886 height 217
click at [2, 213] on div "Open tasks (3) Create task Filter Name Next Deadline Due By Snoozed Until Statu…" at bounding box center [443, 188] width 886 height 217
click at [290, 329] on main "NORWICH SPINAL HEALTH LIMITED neil@norwichspinalhealth.co.uk Create task Update…" at bounding box center [443, 210] width 886 height 420
click at [354, 325] on main "NORWICH SPINAL HEALTH LIMITED neil@norwichspinalhealth.co.uk Create task Update…" at bounding box center [443, 210] width 886 height 420
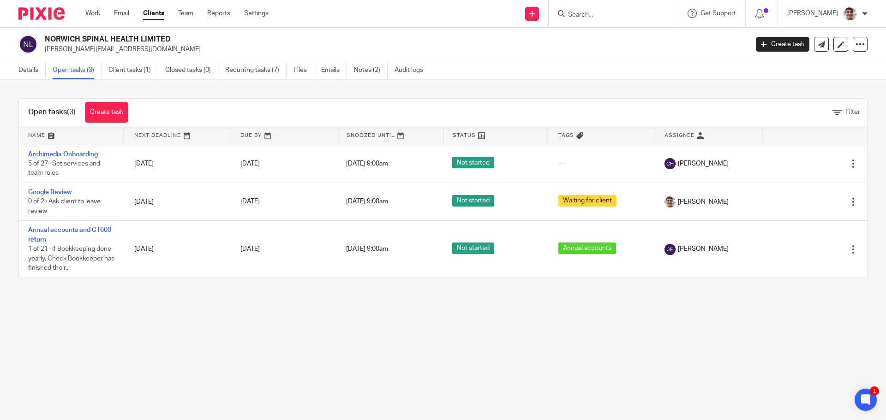
click at [311, 329] on main "NORWICH SPINAL HEALTH LIMITED neil@norwichspinalhealth.co.uk Create task Update…" at bounding box center [443, 210] width 886 height 420
click at [316, 326] on main "NORWICH SPINAL HEALTH LIMITED neil@norwichspinalhealth.co.uk Create task Update…" at bounding box center [443, 210] width 886 height 420
click at [332, 327] on main "NORWICH SPINAL HEALTH LIMITED neil@norwichspinalhealth.co.uk Create task Update…" at bounding box center [443, 210] width 886 height 420
click at [376, 320] on main "NORWICH SPINAL HEALTH LIMITED neil@norwichspinalhealth.co.uk Create task Update…" at bounding box center [443, 210] width 886 height 420
click at [549, 307] on main "NORWICH SPINAL HEALTH LIMITED neil@norwichspinalhealth.co.uk Create task Update…" at bounding box center [443, 210] width 886 height 420
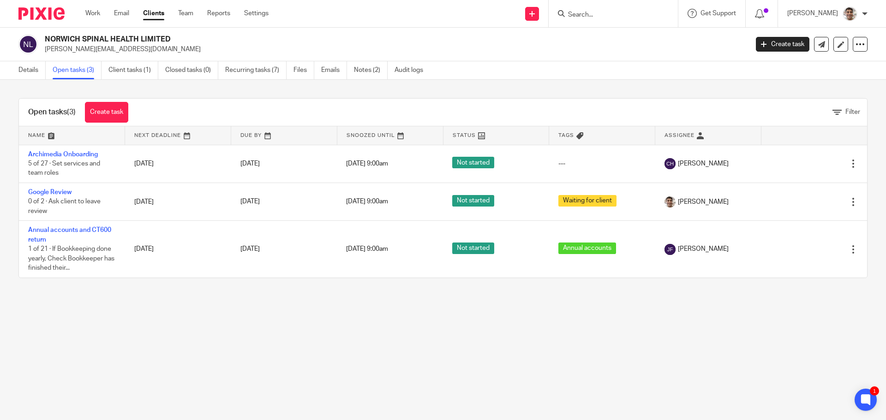
click at [635, 321] on main "NORWICH SPINAL HEALTH LIMITED neil@norwichspinalhealth.co.uk Create task Update…" at bounding box center [443, 210] width 886 height 420
click at [599, 323] on main "NORWICH SPINAL HEALTH LIMITED neil@norwichspinalhealth.co.uk Create task Update…" at bounding box center [443, 210] width 886 height 420
click at [179, 334] on main "NORWICH SPINAL HEALTH LIMITED neil@norwichspinalhealth.co.uk Create task Update…" at bounding box center [443, 210] width 886 height 420
click at [96, 13] on link "Work" at bounding box center [92, 13] width 15 height 9
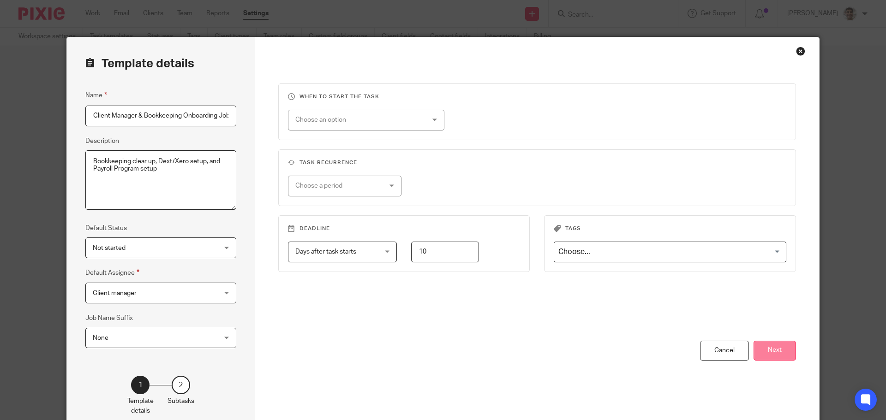
click at [767, 345] on button "Next" at bounding box center [774, 351] width 42 height 20
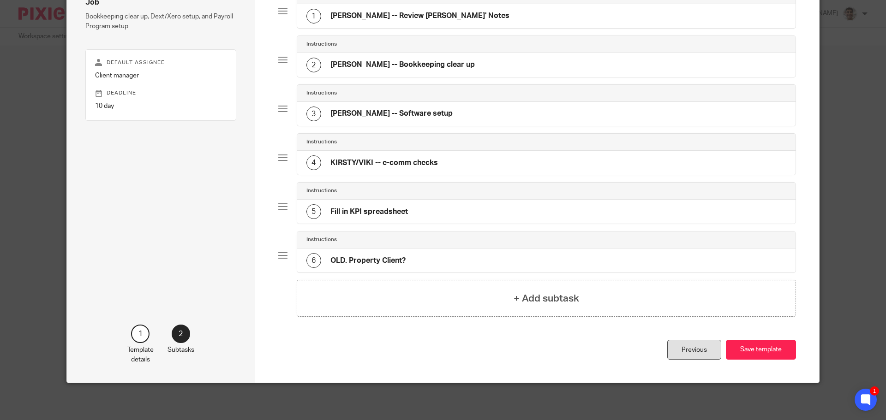
click at [690, 355] on div "Previous" at bounding box center [694, 350] width 54 height 20
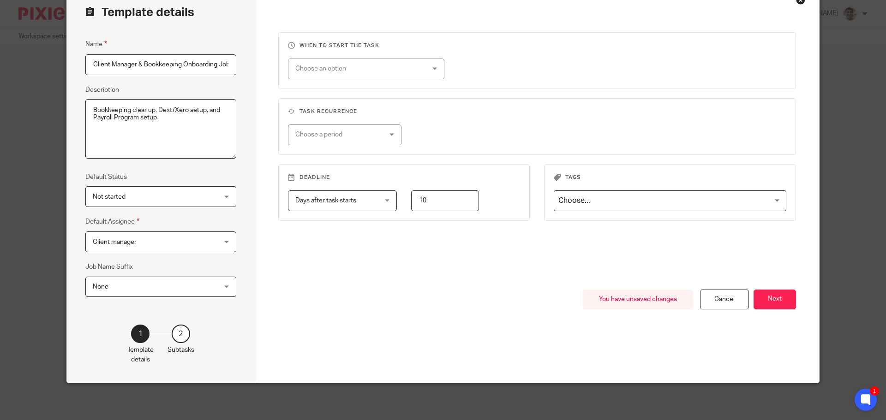
click at [159, 242] on span "Client manager" at bounding box center [150, 241] width 114 height 19
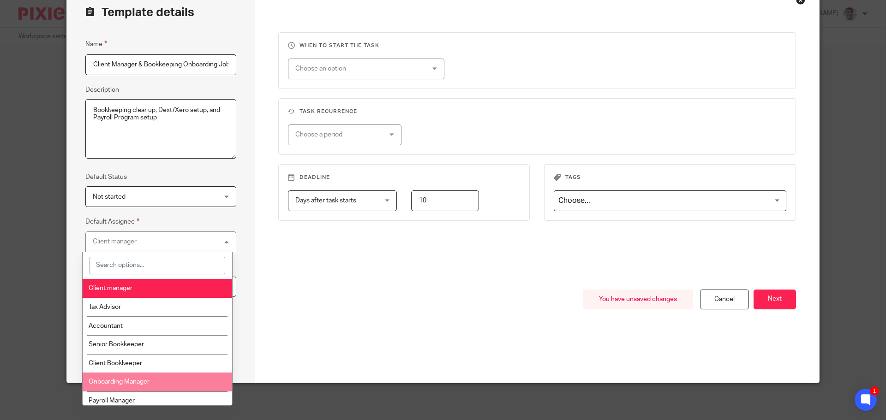
click at [172, 380] on li "Onboarding Manager" at bounding box center [158, 382] width 150 height 19
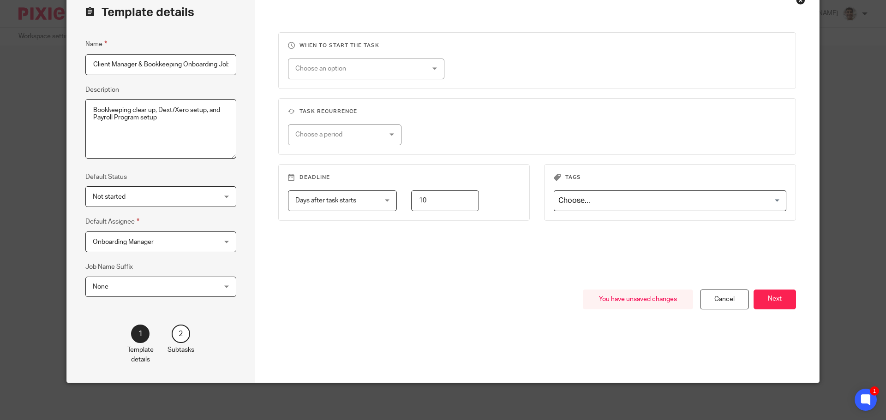
click at [430, 338] on div "You have unsaved changes Cancel Next" at bounding box center [537, 336] width 518 height 93
click at [773, 296] on button "Next" at bounding box center [774, 300] width 42 height 20
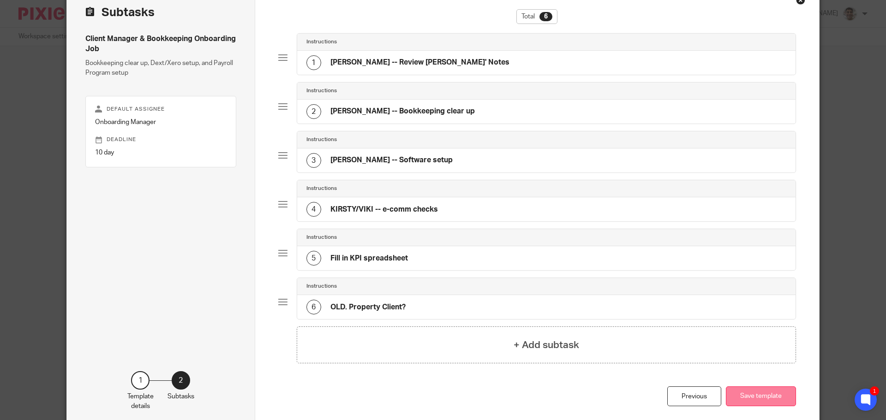
click at [765, 399] on button "Save template" at bounding box center [761, 397] width 70 height 20
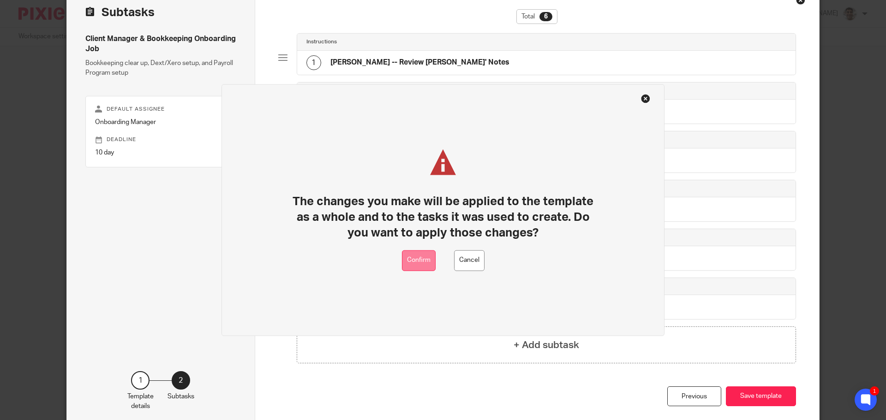
click at [421, 260] on button "Confirm" at bounding box center [419, 260] width 34 height 21
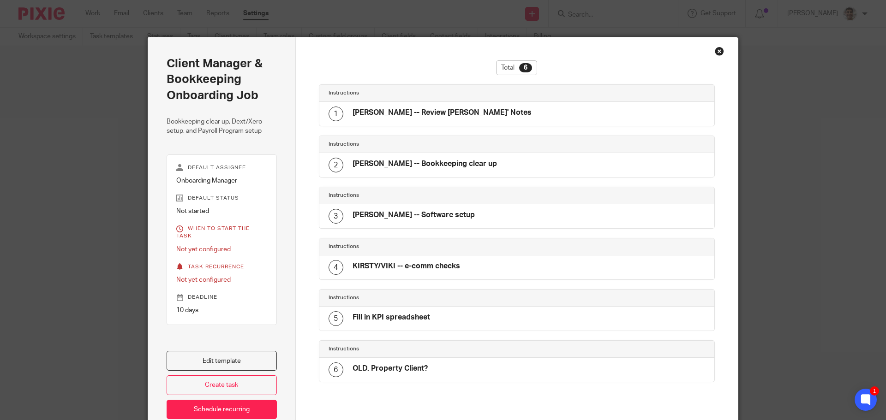
click at [717, 51] on div "Close this dialog window" at bounding box center [719, 51] width 9 height 9
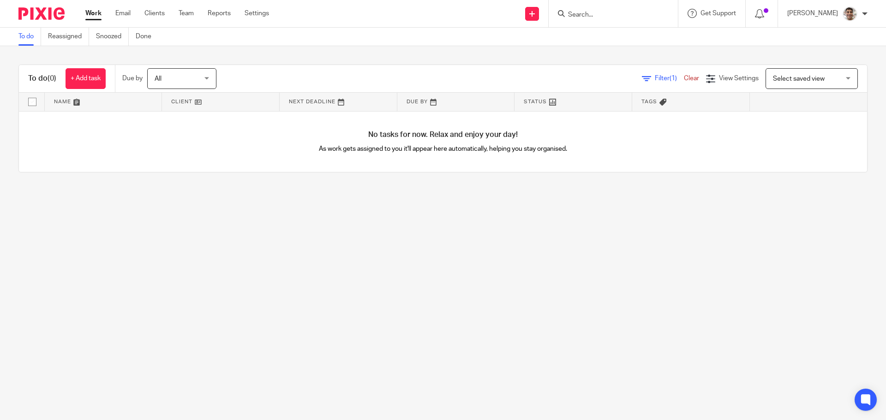
drag, startPoint x: 601, startPoint y: 267, endPoint x: 586, endPoint y: 299, distance: 35.3
click at [601, 267] on main "To do Reassigned Snoozed Done To do (0) + Add task Due by All All [DATE] [DATE]…" at bounding box center [443, 210] width 886 height 420
